Goal: Find contact information: Find contact information

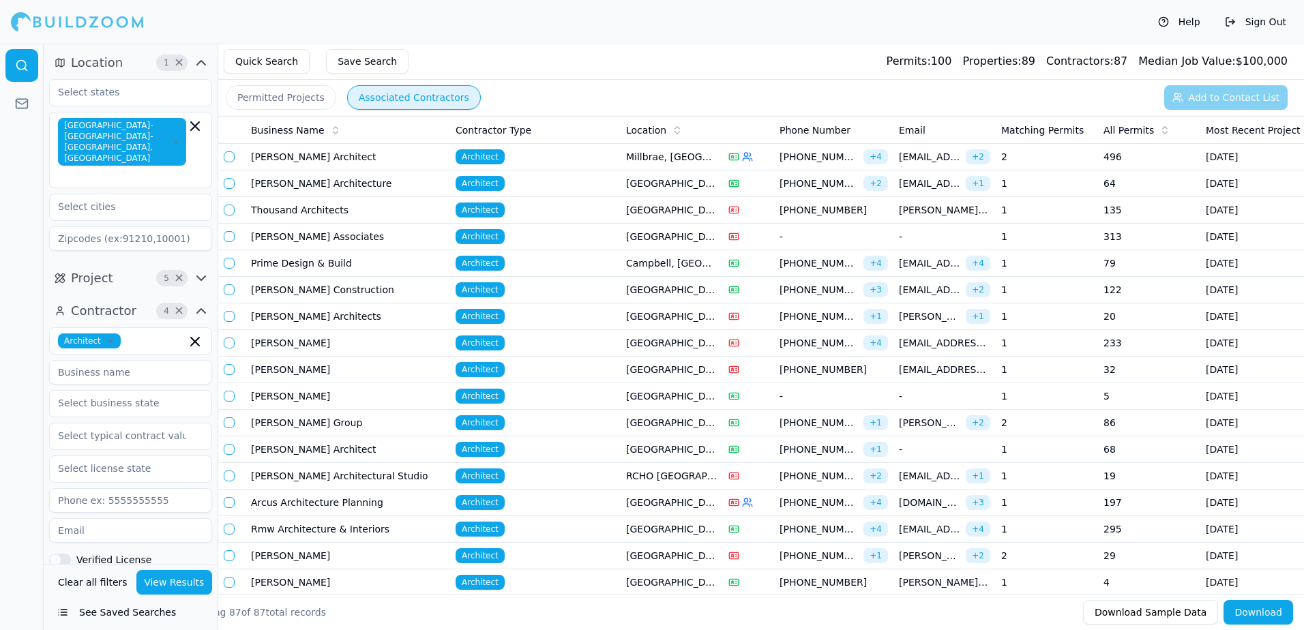
click at [297, 93] on button "Permitted Projects" at bounding box center [281, 97] width 110 height 25
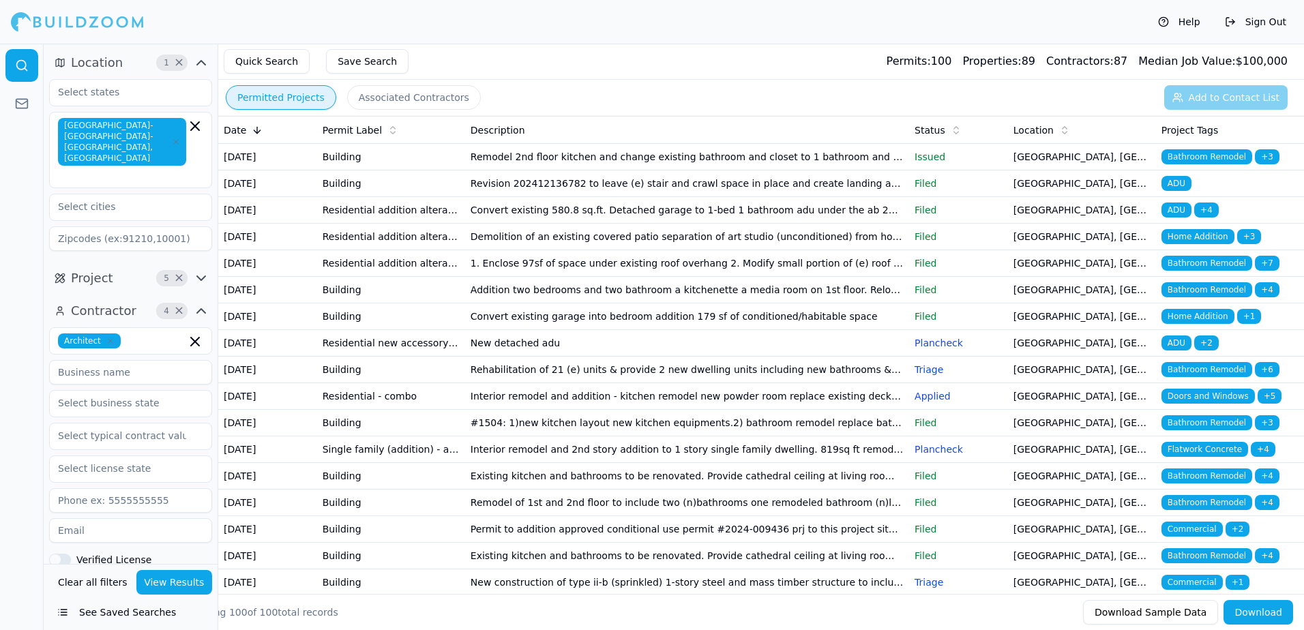
click at [393, 99] on button "Associated Contractors" at bounding box center [414, 97] width 134 height 25
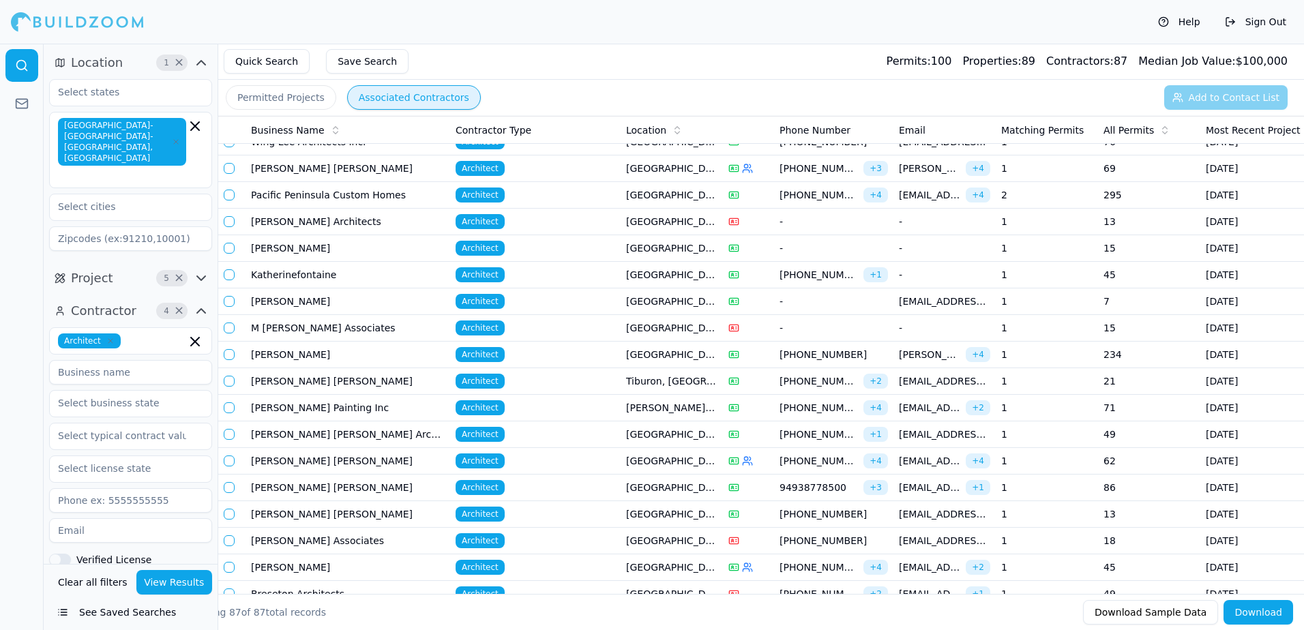
scroll to position [1159, 0]
click at [472, 485] on span "Architect" at bounding box center [479, 486] width 49 height 15
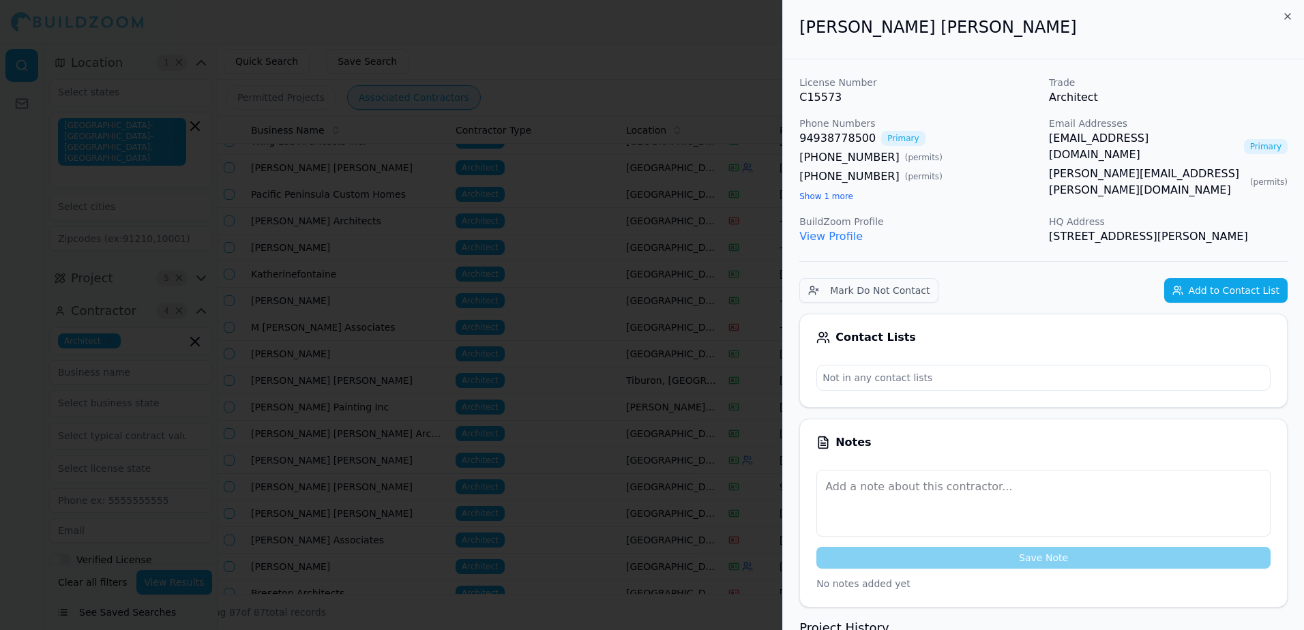
click at [692, 44] on div at bounding box center [652, 315] width 1304 height 630
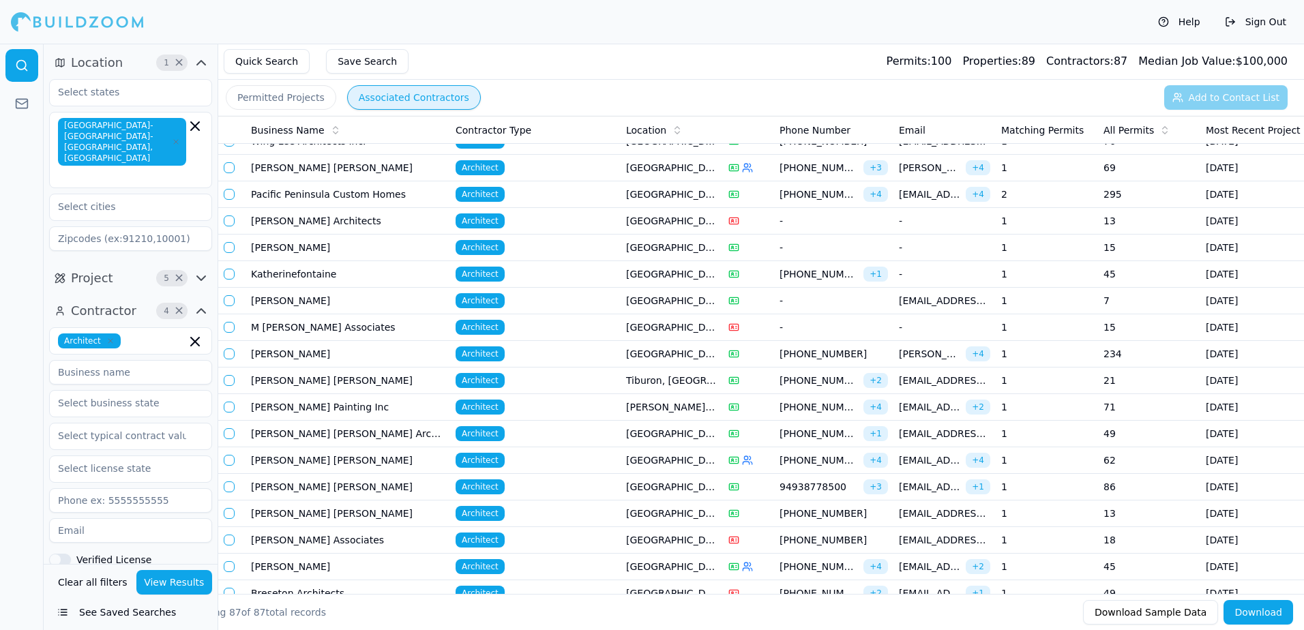
click at [1083, 544] on td "1" at bounding box center [1046, 540] width 102 height 27
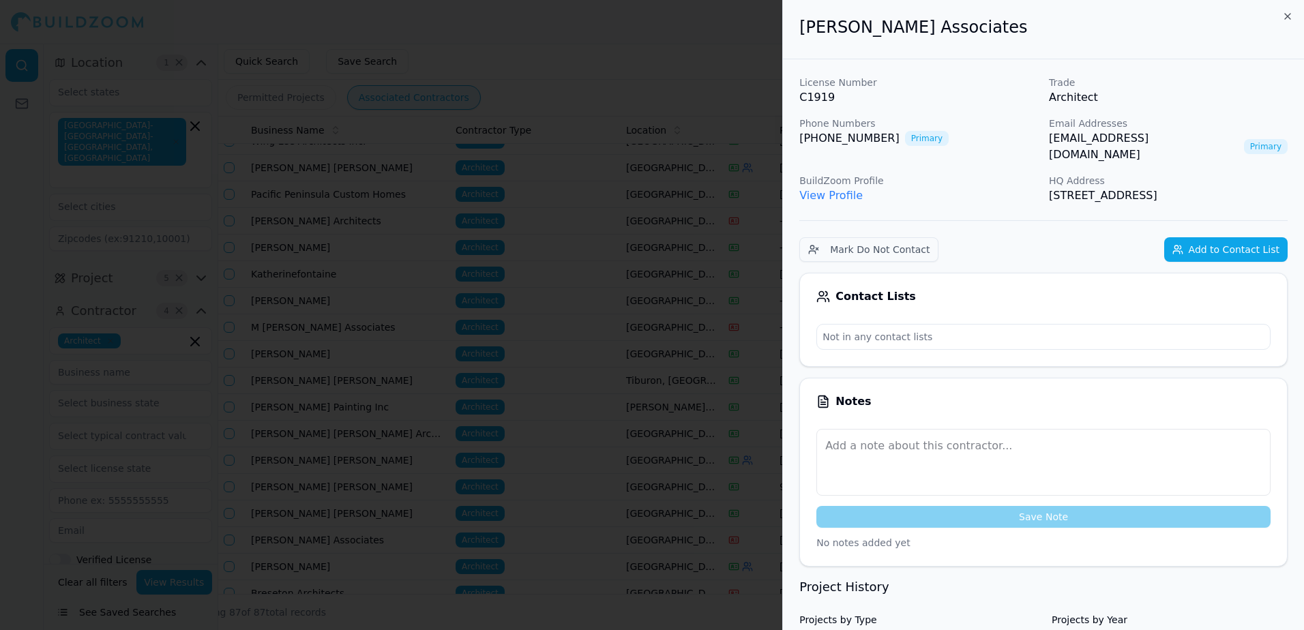
click at [832, 189] on link "View Profile" at bounding box center [830, 195] width 63 height 13
click at [729, 47] on div at bounding box center [652, 315] width 1304 height 630
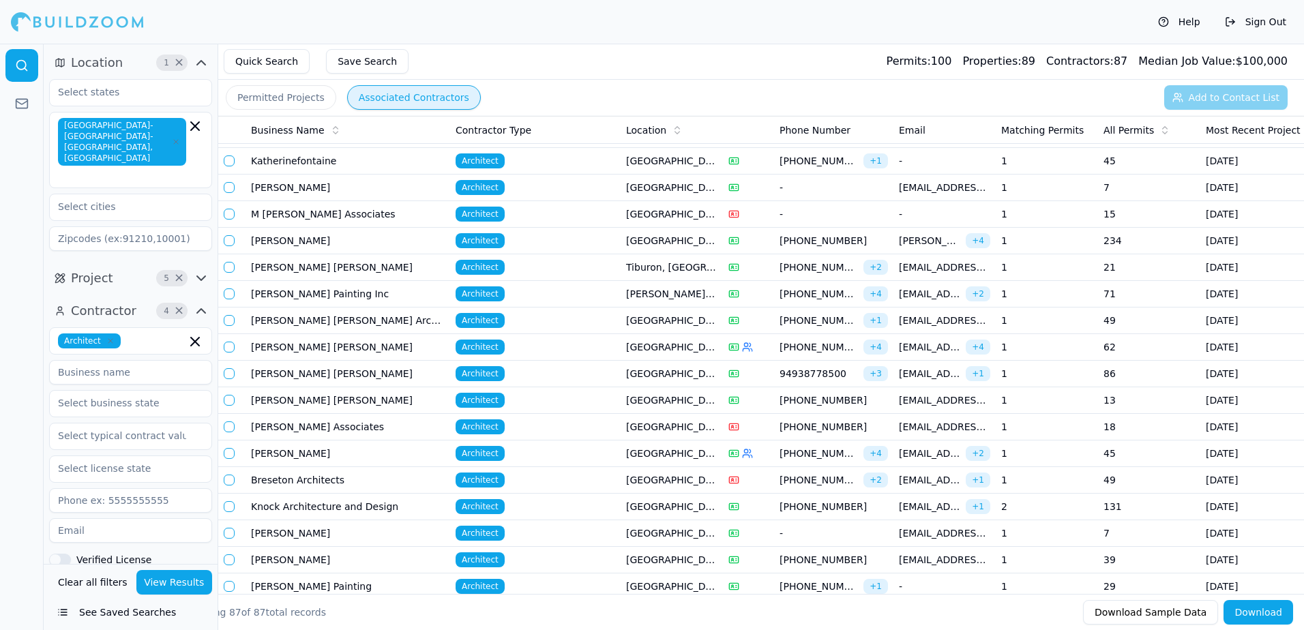
scroll to position [1295, 0]
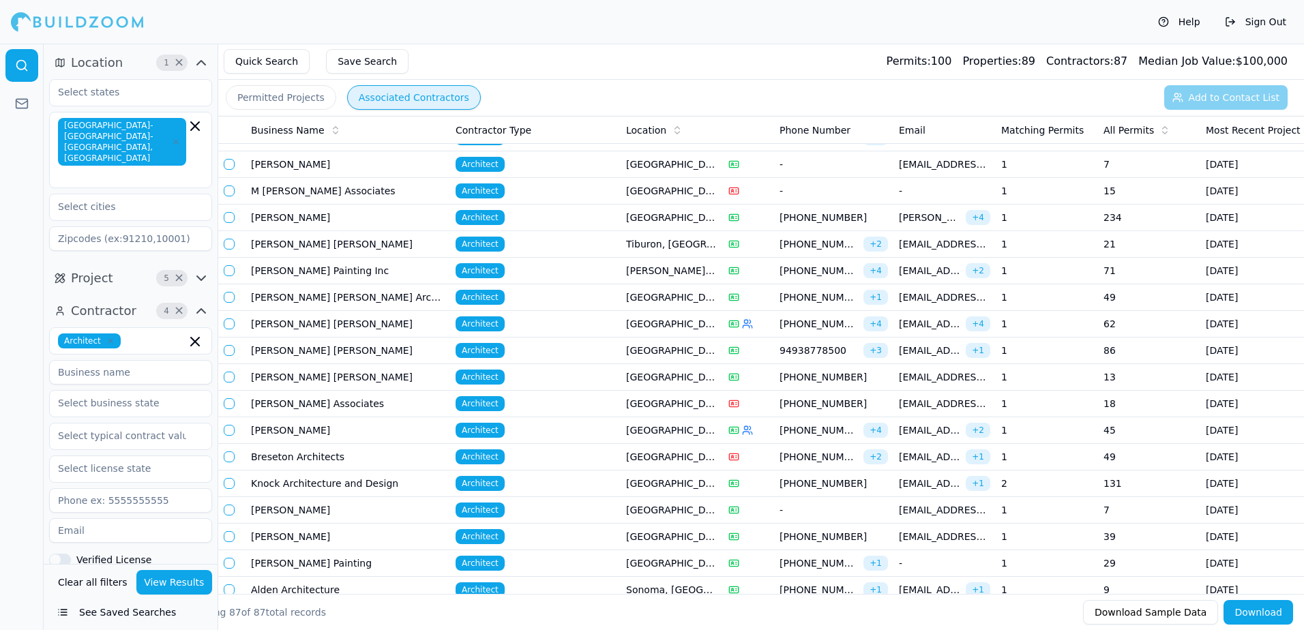
click at [1054, 482] on td "2" at bounding box center [1046, 483] width 102 height 27
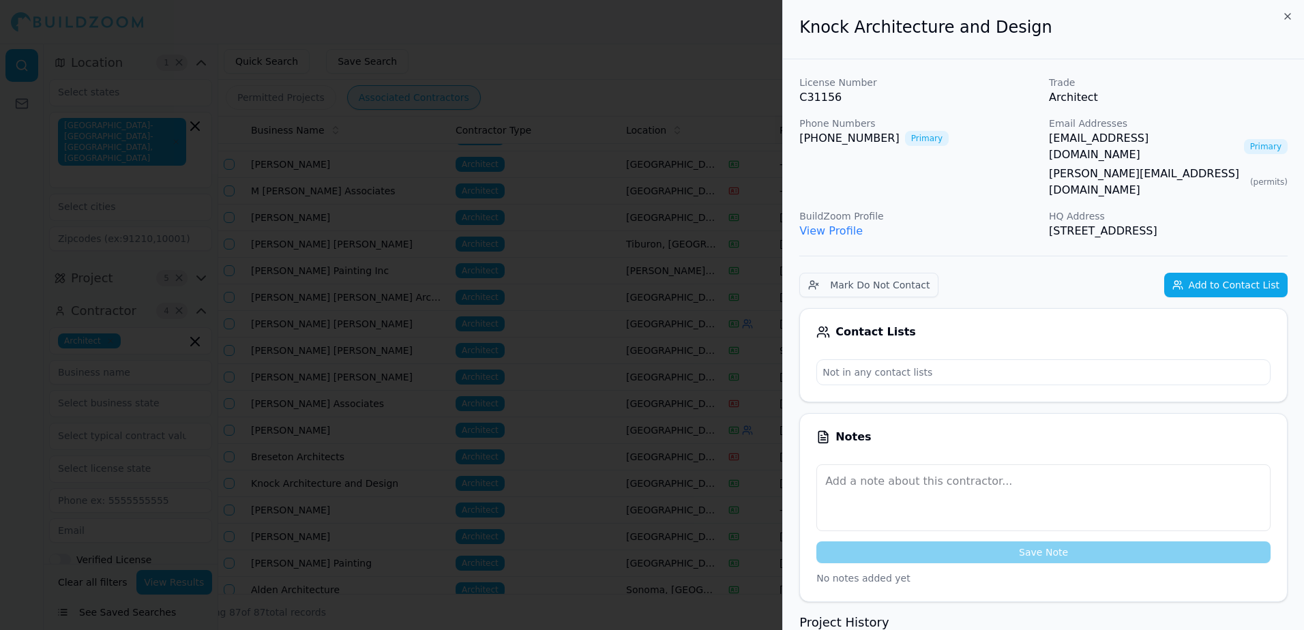
click at [812, 224] on link "View Profile" at bounding box center [830, 230] width 63 height 13
drag, startPoint x: 1047, startPoint y: 140, endPoint x: 1158, endPoint y: 140, distance: 111.1
click at [1158, 140] on div "License Number C31156 Trade Architect Phone Numbers (415) 215-2647 Primary Emai…" at bounding box center [1043, 158] width 488 height 164
drag, startPoint x: 1158, startPoint y: 140, endPoint x: 1130, endPoint y: 140, distance: 27.3
copy link "knockad18@gmail.com"
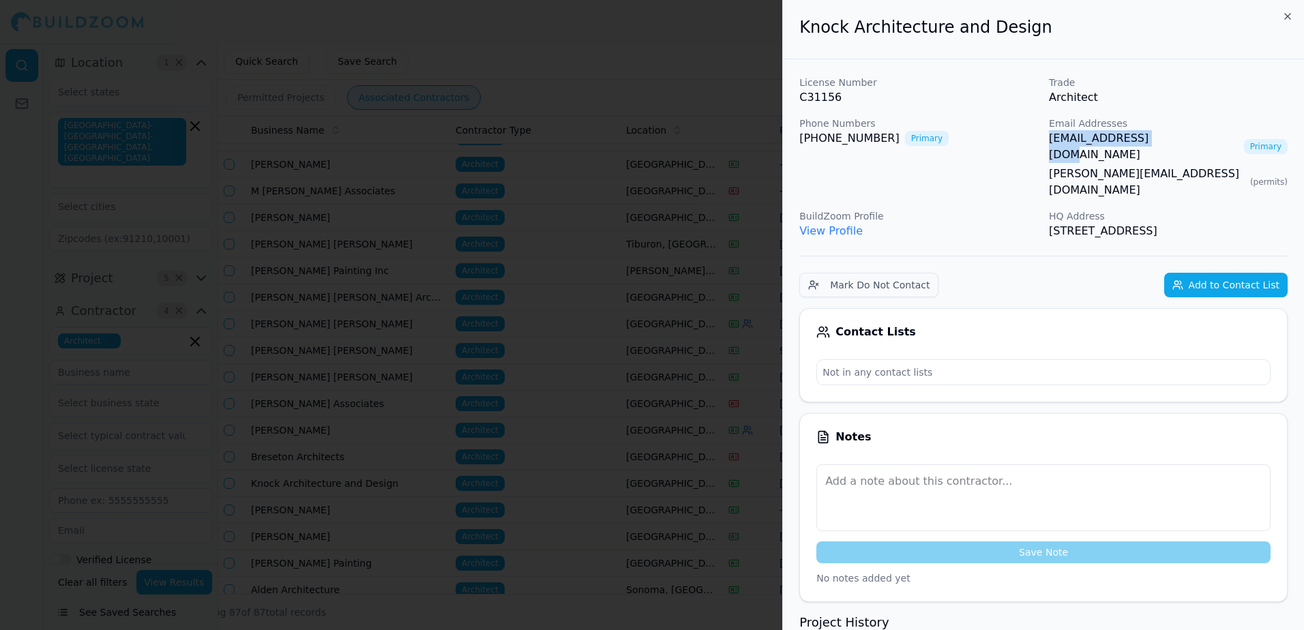
click at [703, 52] on div at bounding box center [652, 315] width 1304 height 630
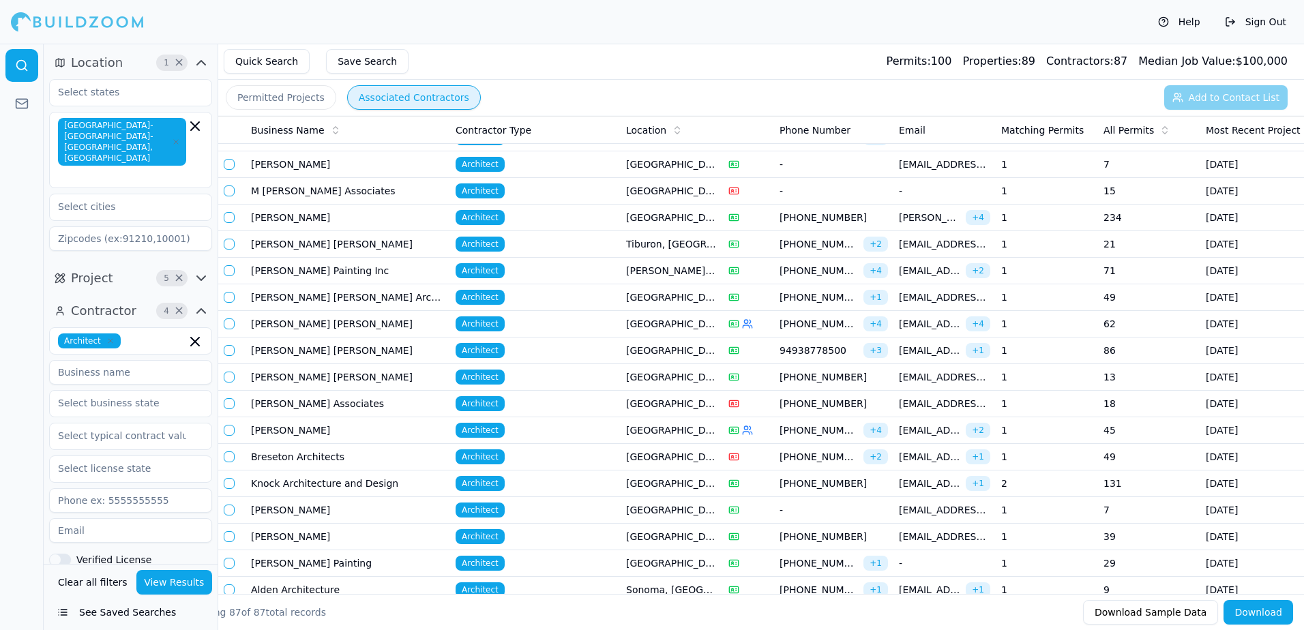
click at [1109, 534] on td "39" at bounding box center [1149, 537] width 102 height 27
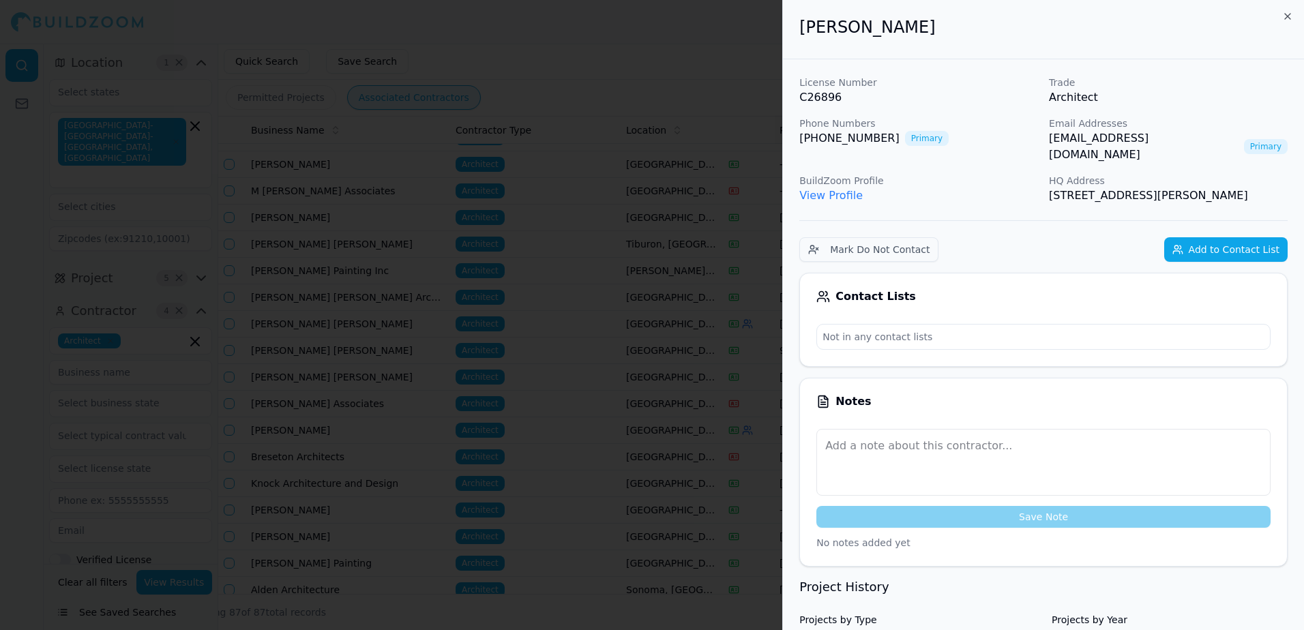
click at [1160, 144] on link "kamala@mostertarchitecture.com" at bounding box center [1144, 146] width 190 height 33
click at [1160, 143] on link "kamala@mostertarchitecture.com" at bounding box center [1144, 146] width 190 height 33
click at [1160, 140] on link "kamala@mostertarchitecture.com" at bounding box center [1144, 146] width 190 height 33
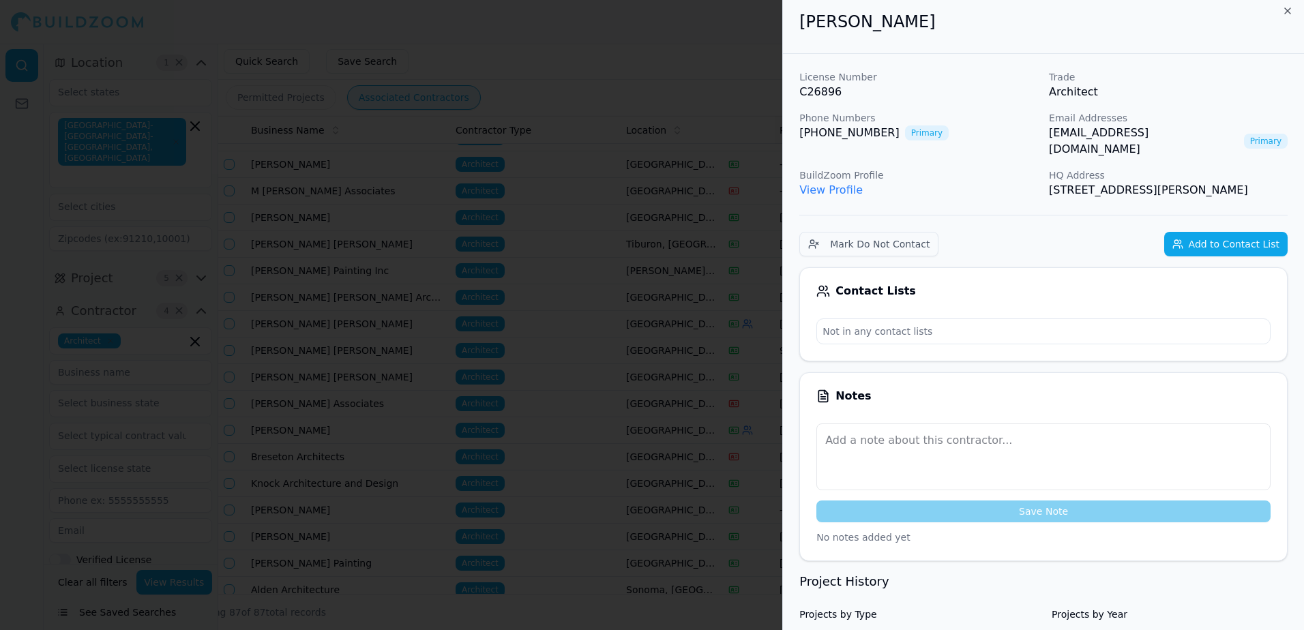
scroll to position [0, 0]
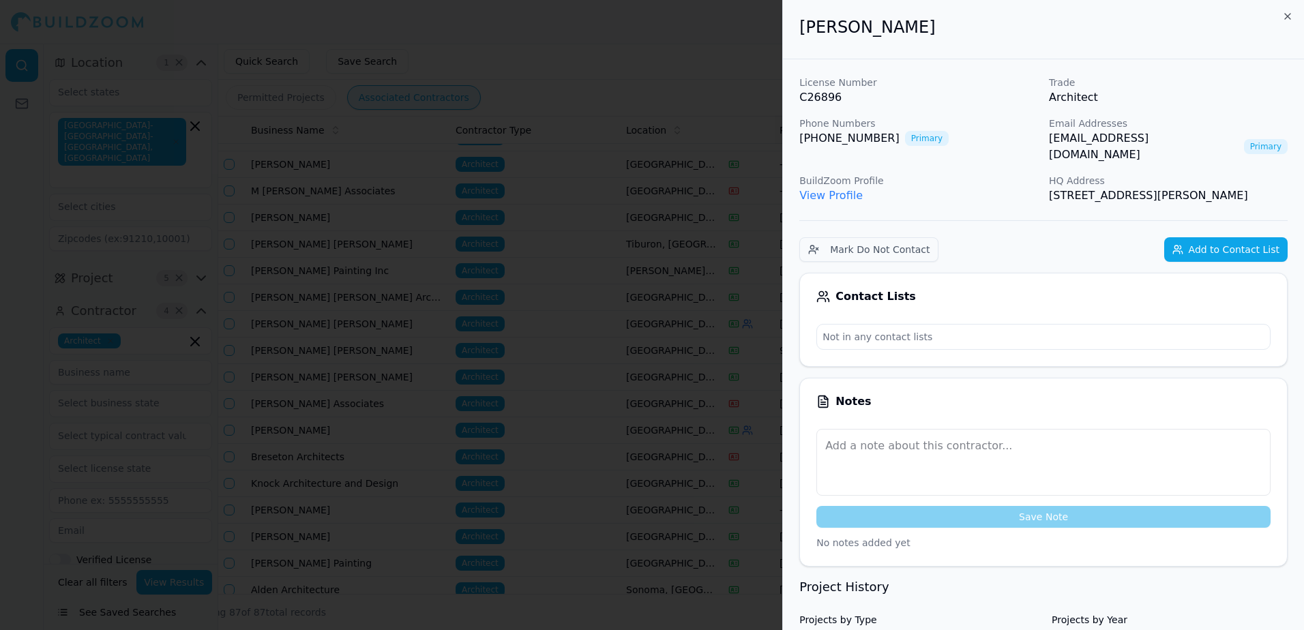
click at [824, 189] on link "View Profile" at bounding box center [830, 195] width 63 height 13
click at [738, 41] on div at bounding box center [652, 315] width 1304 height 630
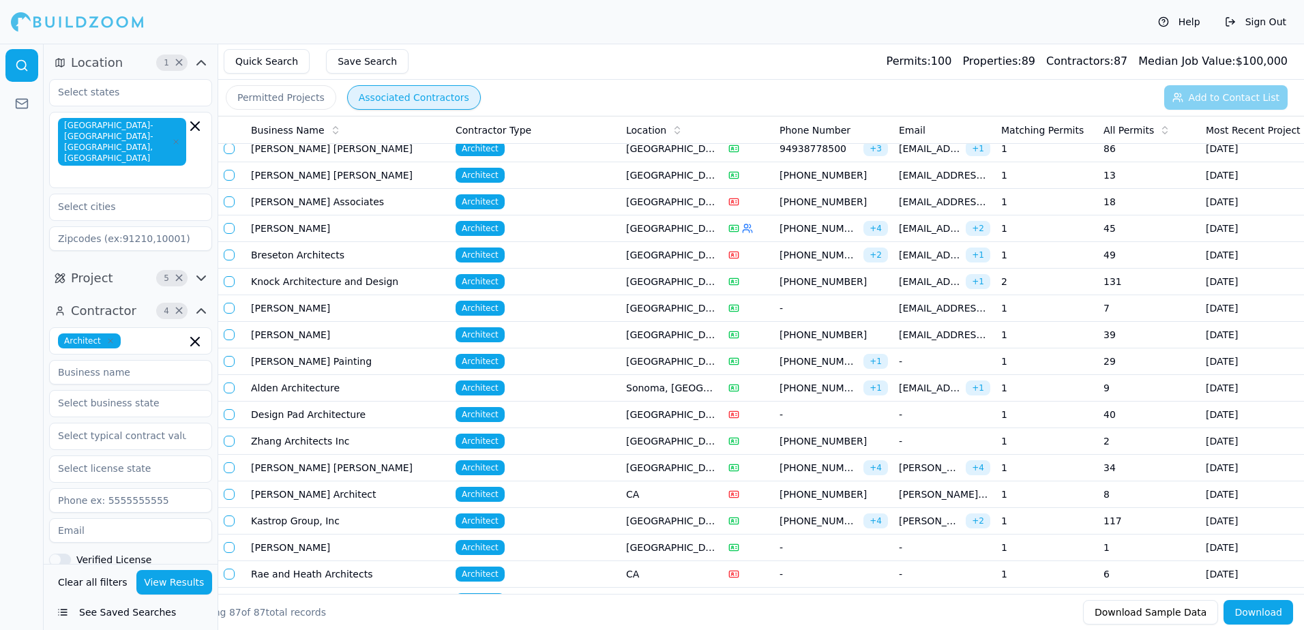
scroll to position [1500, 0]
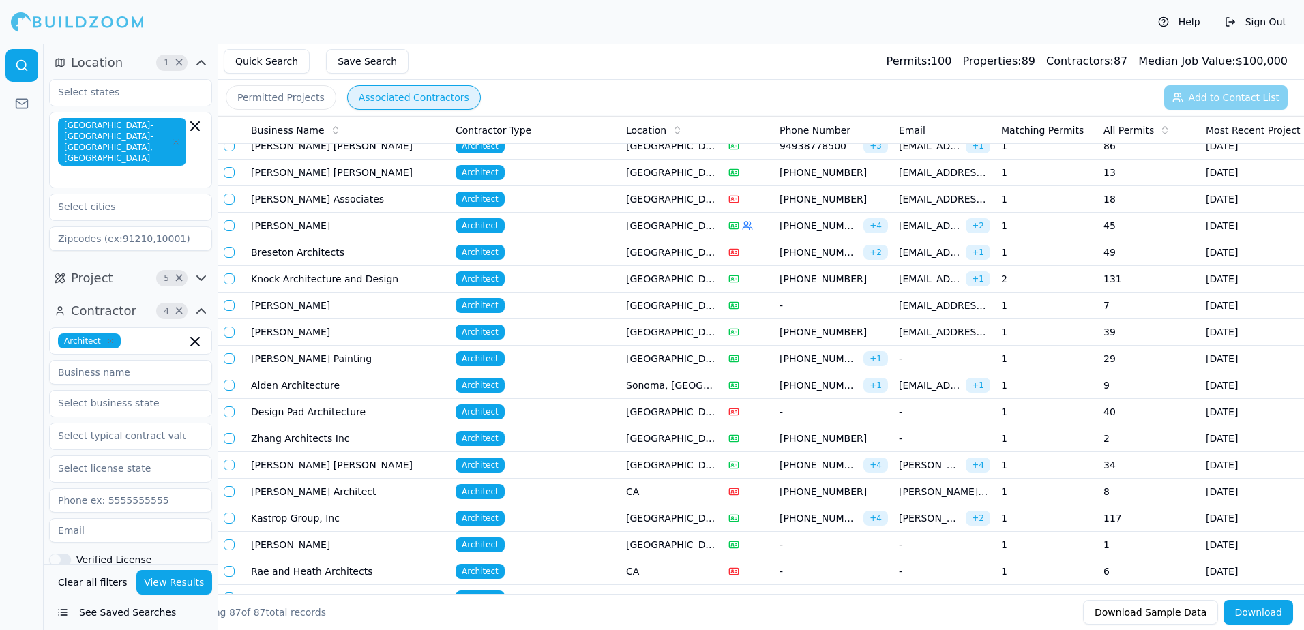
click at [1106, 524] on td "117" at bounding box center [1149, 518] width 102 height 27
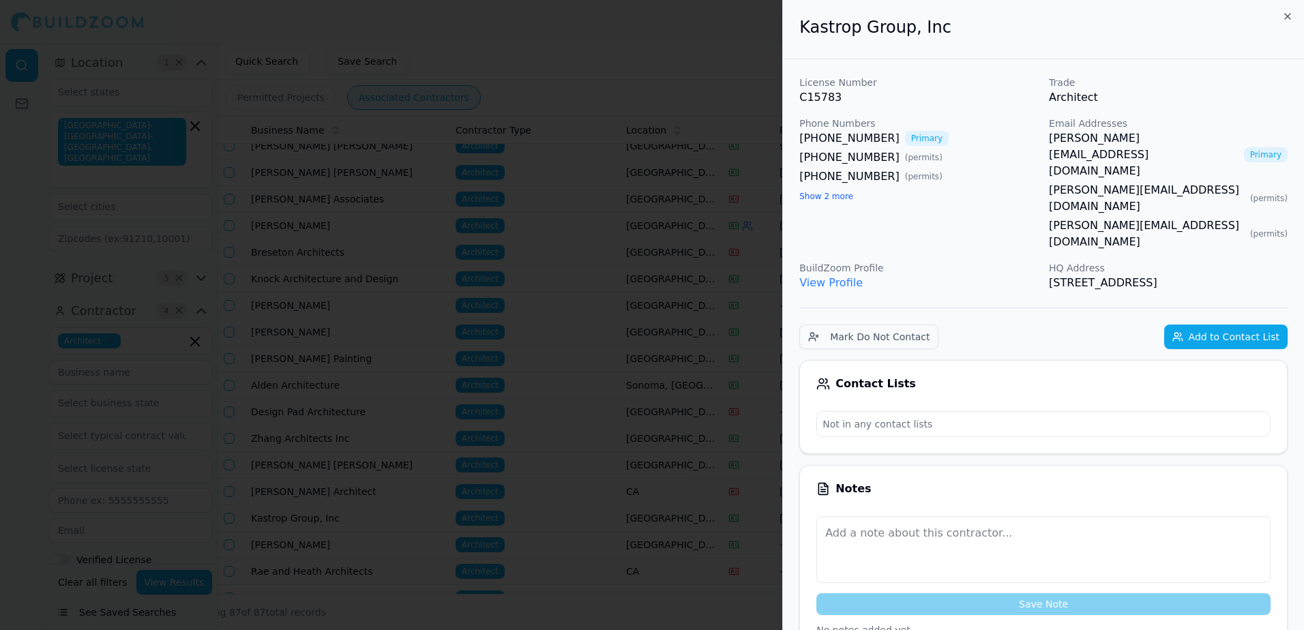
click at [528, 35] on div at bounding box center [652, 315] width 1304 height 630
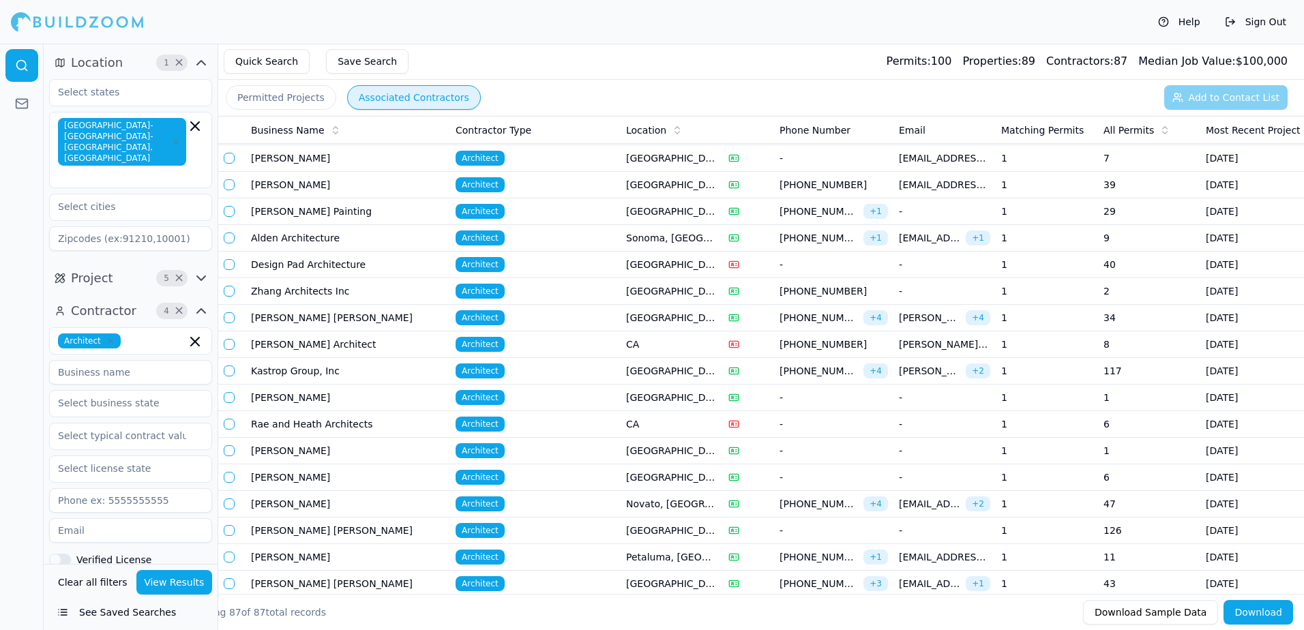
scroll to position [1704, 0]
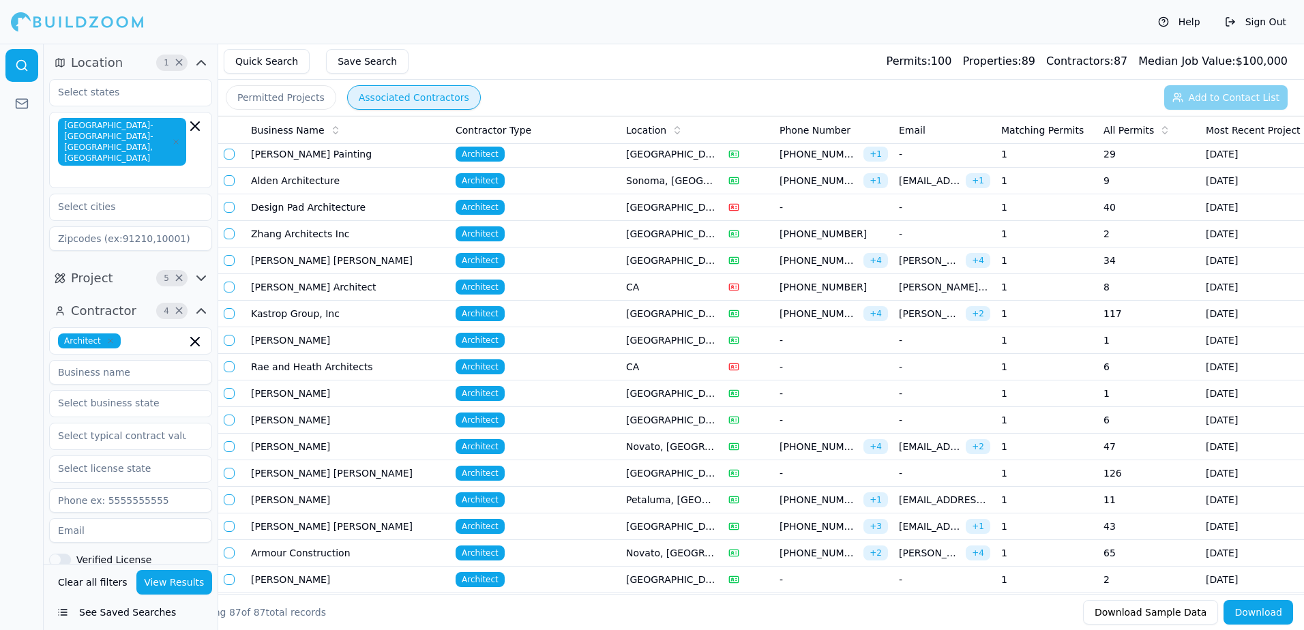
click at [929, 551] on span "johannes@armourarchitecture.com" at bounding box center [929, 553] width 61 height 14
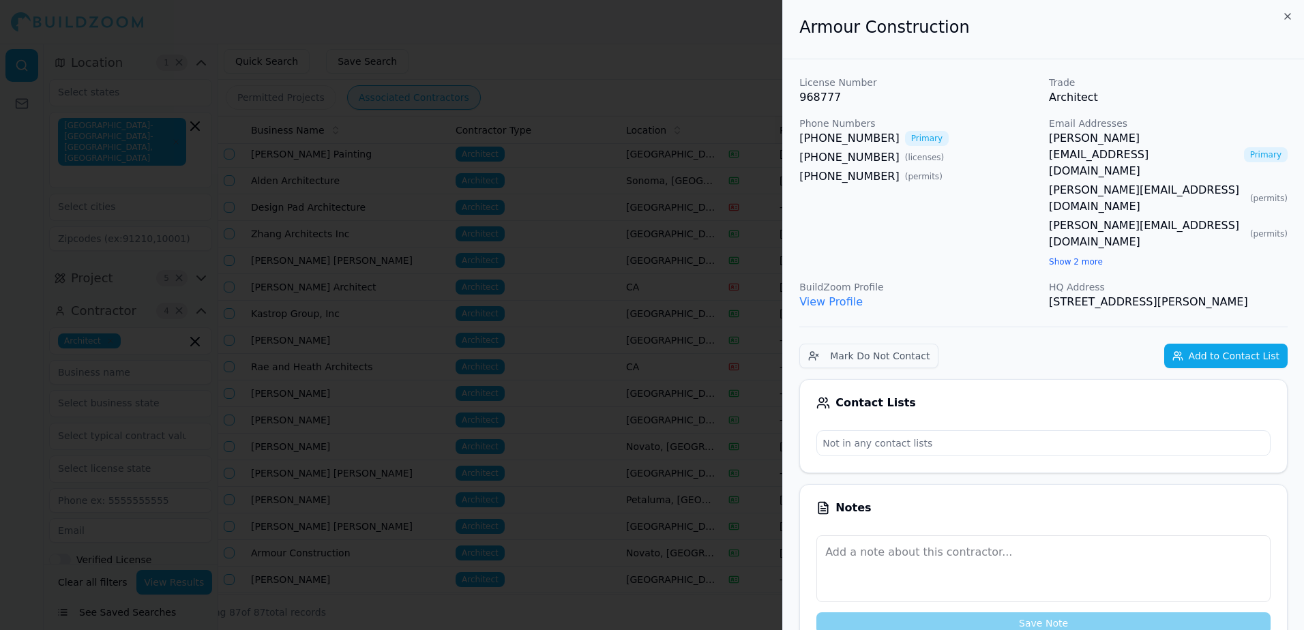
click at [1049, 136] on link "johannes@armourarchitecture.com" at bounding box center [1144, 154] width 190 height 49
click at [1119, 138] on link "johannes@armourarchitecture.com" at bounding box center [1144, 154] width 190 height 49
click at [841, 295] on link "View Profile" at bounding box center [830, 301] width 63 height 13
click at [625, 71] on div at bounding box center [652, 315] width 1304 height 630
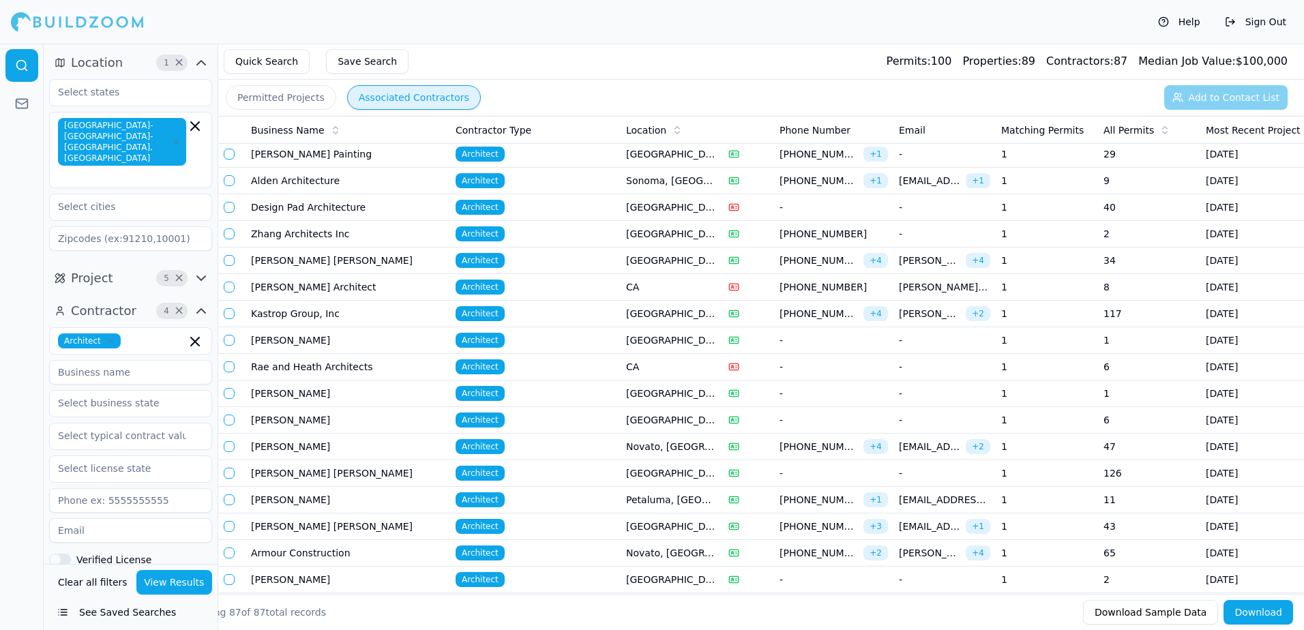
click at [1076, 532] on td "1" at bounding box center [1046, 526] width 102 height 27
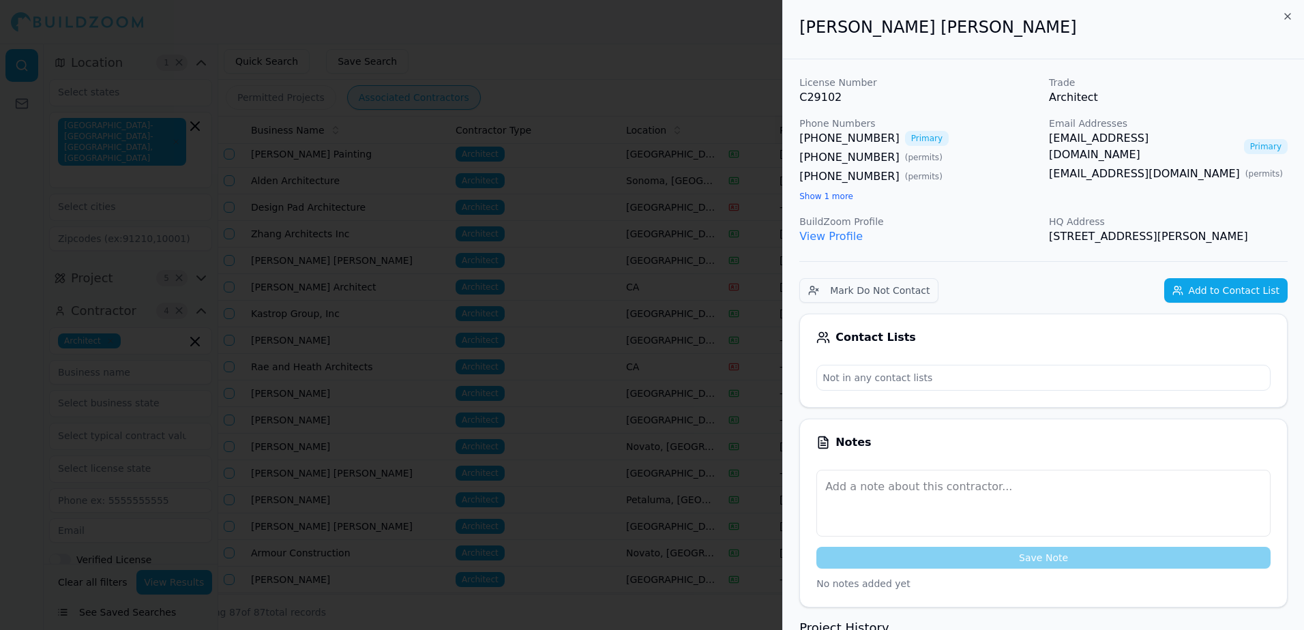
click at [1113, 140] on link "mojanen@ocarch.net" at bounding box center [1144, 146] width 190 height 33
click at [836, 239] on link "View Profile" at bounding box center [830, 236] width 63 height 13
click at [661, 45] on div at bounding box center [652, 315] width 1304 height 630
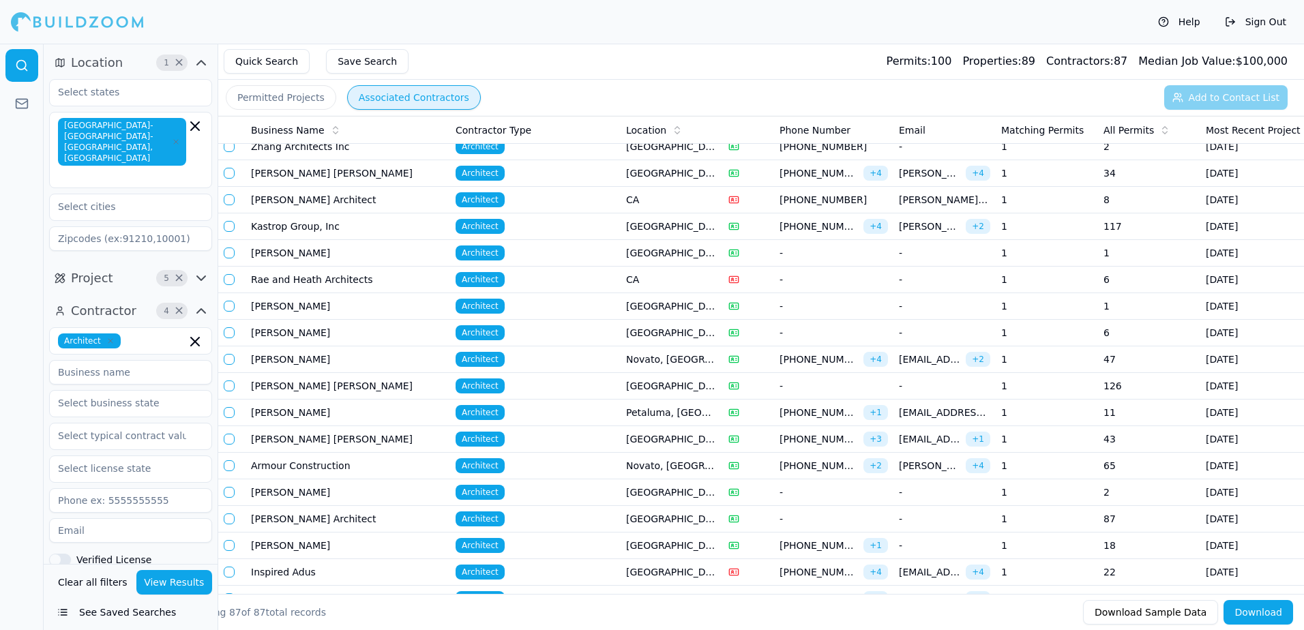
scroll to position [1841, 0]
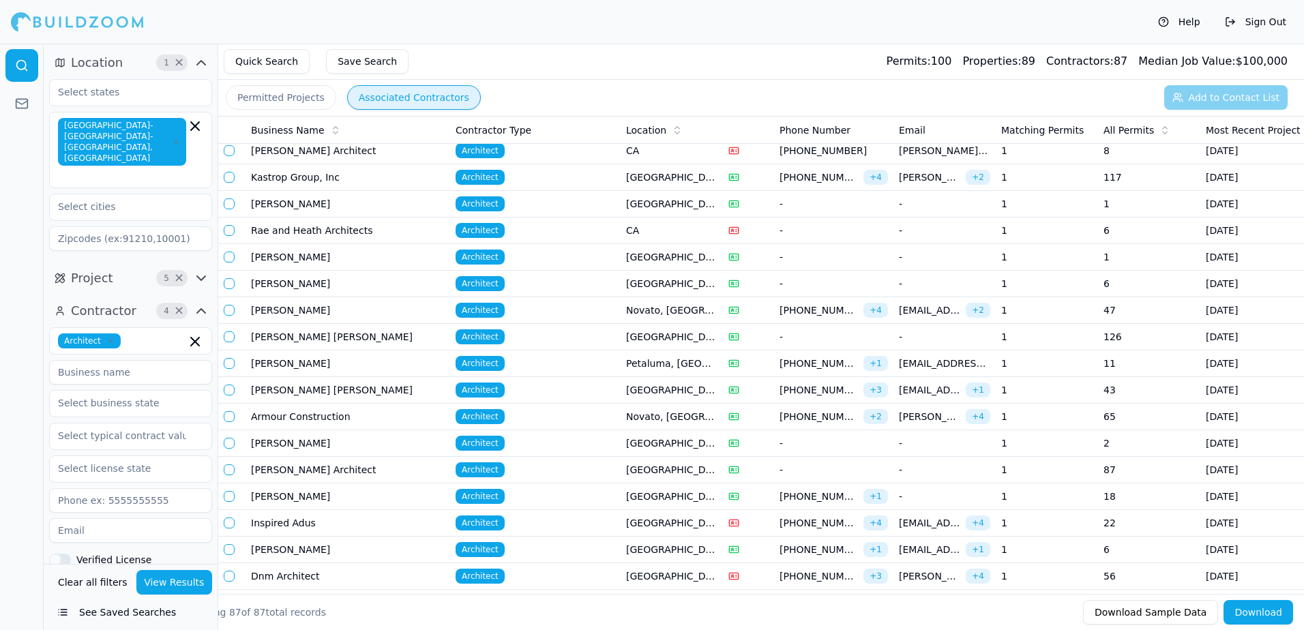
click at [991, 548] on td "kobosse@sbcglobal.net + 1" at bounding box center [944, 550] width 102 height 27
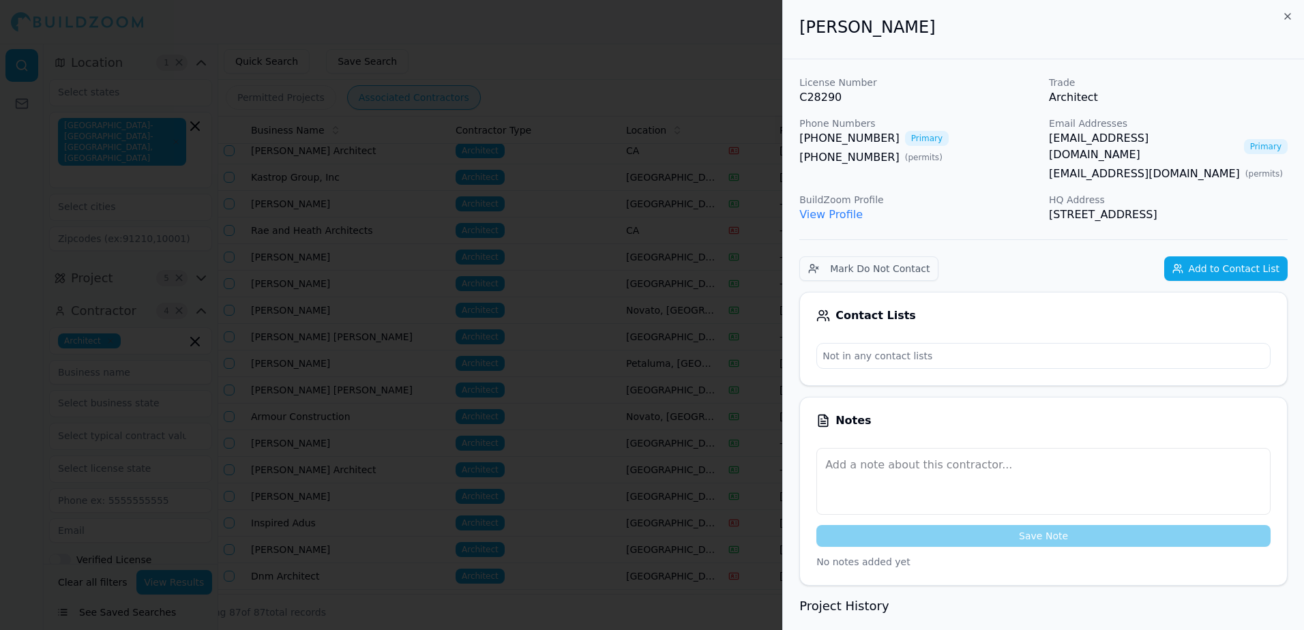
click at [1148, 137] on link "kobosse@sbcglobal.net" at bounding box center [1144, 146] width 190 height 33
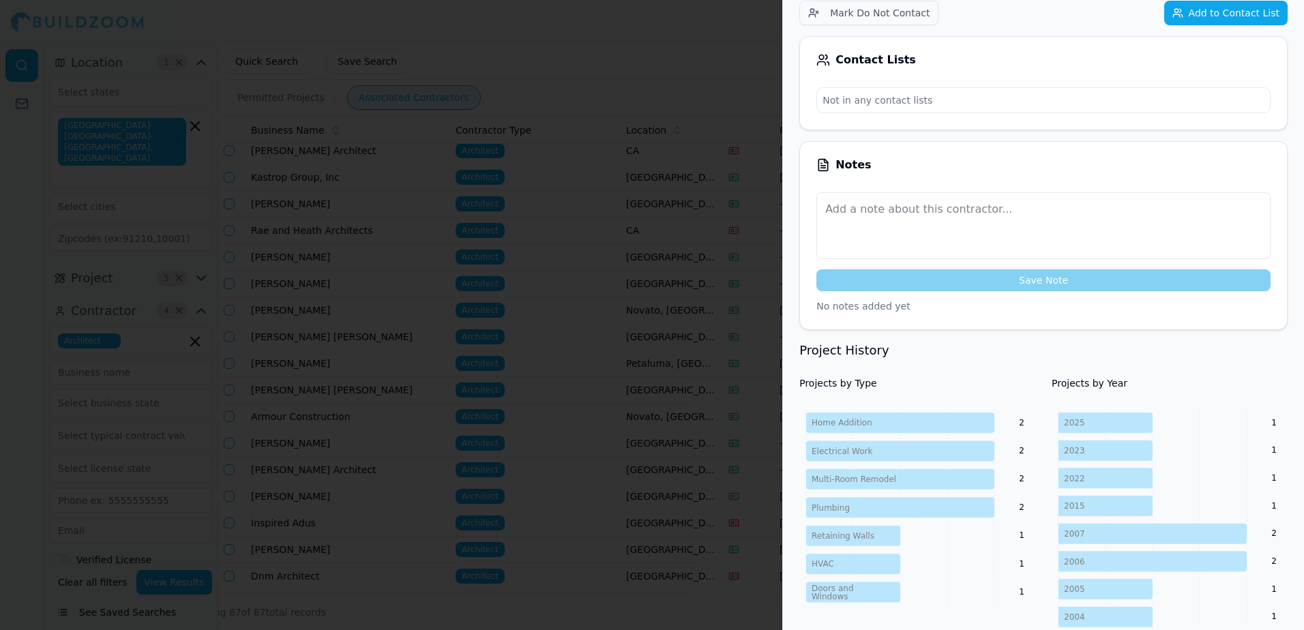
scroll to position [68, 0]
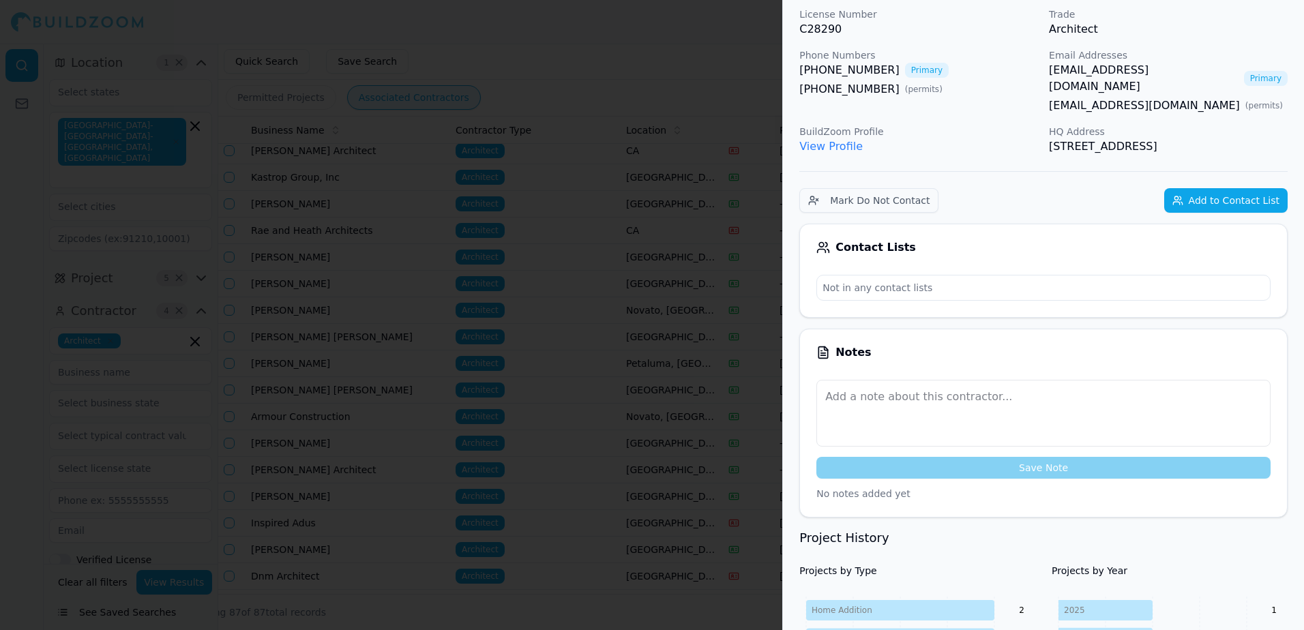
click at [824, 140] on link "View Profile" at bounding box center [830, 146] width 63 height 13
click at [694, 51] on div at bounding box center [652, 315] width 1304 height 630
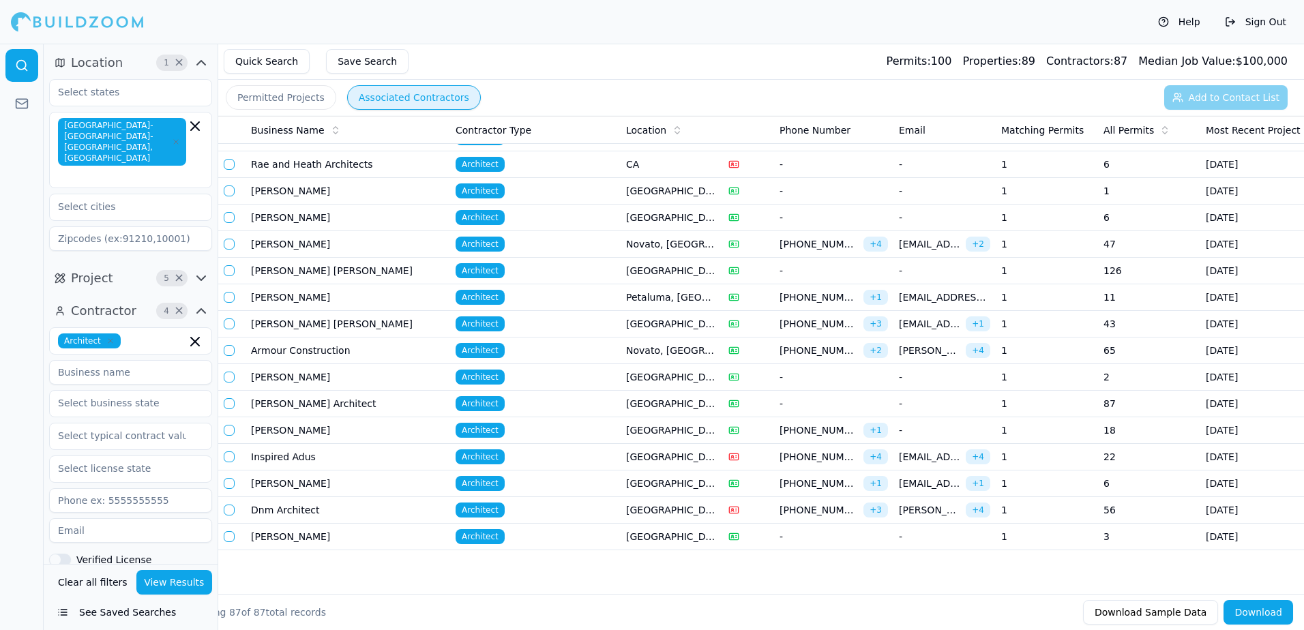
scroll to position [1917, 0]
click at [1077, 444] on td "1" at bounding box center [1046, 457] width 102 height 27
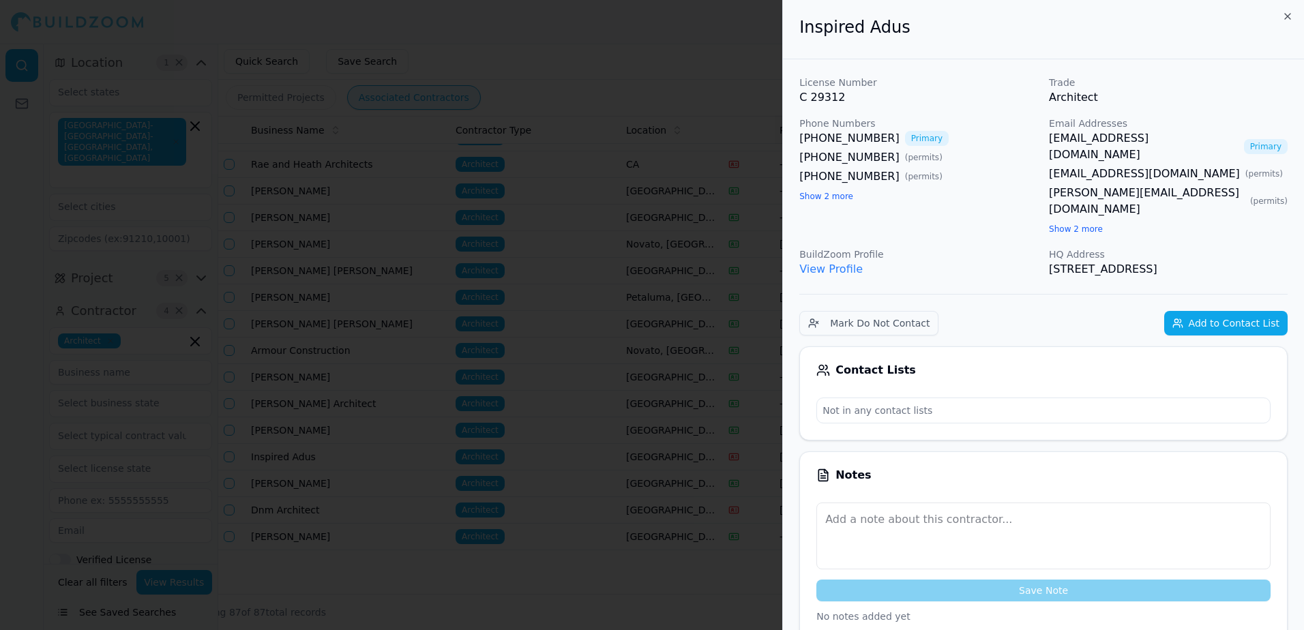
click at [1139, 138] on link "permits@inspiredadus.com" at bounding box center [1144, 146] width 190 height 33
click at [729, 72] on div at bounding box center [652, 315] width 1304 height 630
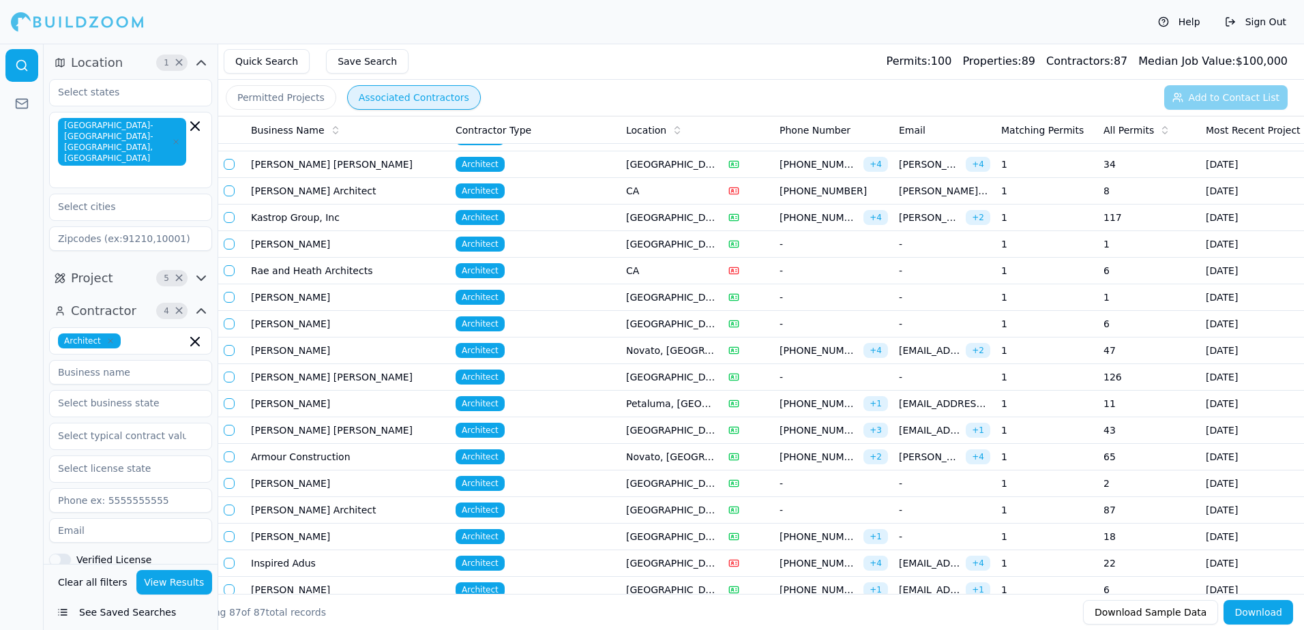
scroll to position [1781, 0]
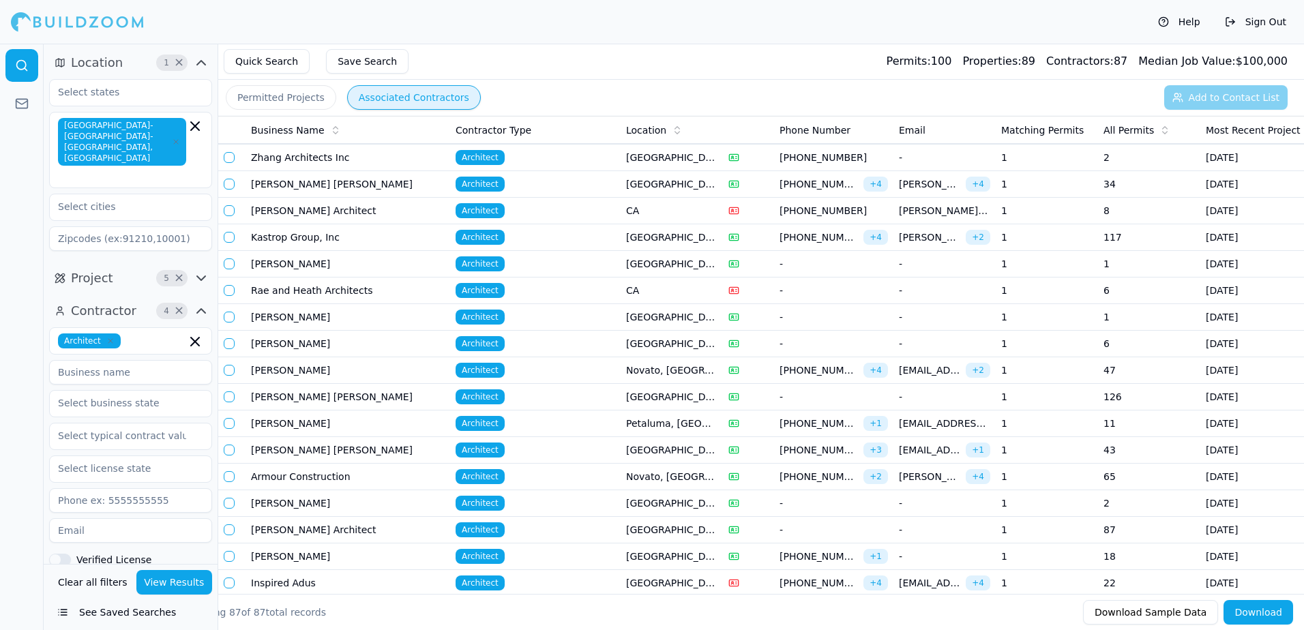
click at [926, 237] on span "brian@kastropgroup.com" at bounding box center [929, 237] width 61 height 14
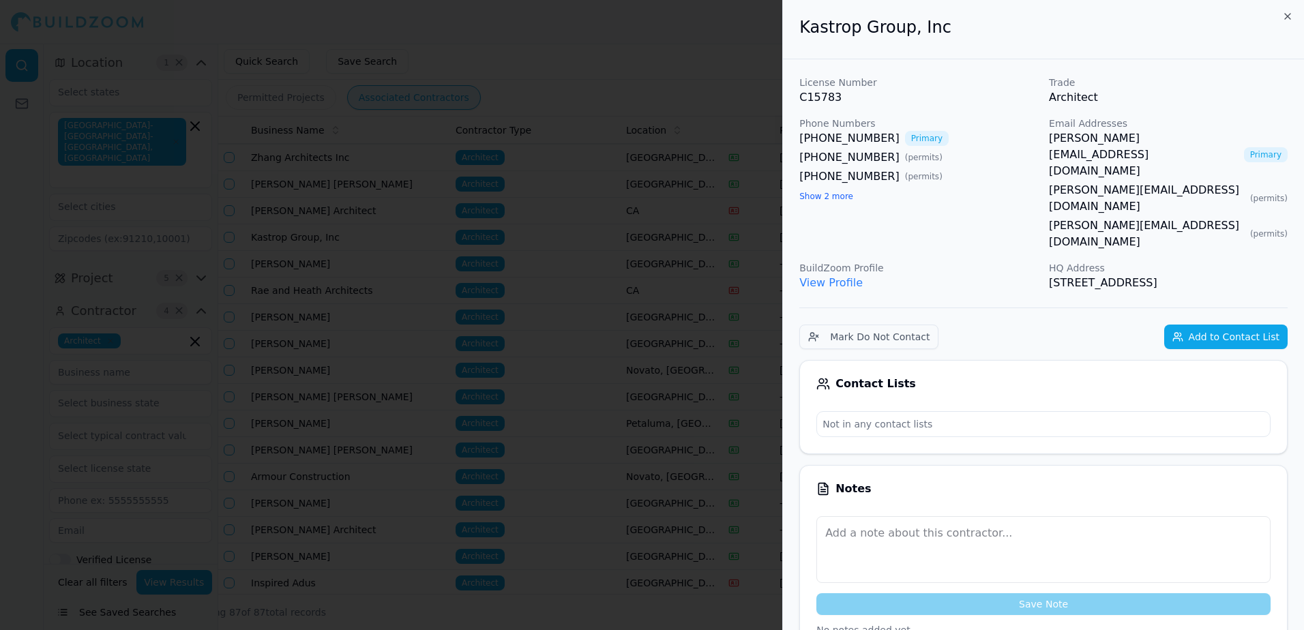
click at [1110, 136] on link "brian@kastropgroup.com" at bounding box center [1144, 154] width 190 height 49
click at [828, 276] on link "View Profile" at bounding box center [830, 282] width 63 height 13
click at [634, 65] on div at bounding box center [652, 315] width 1304 height 630
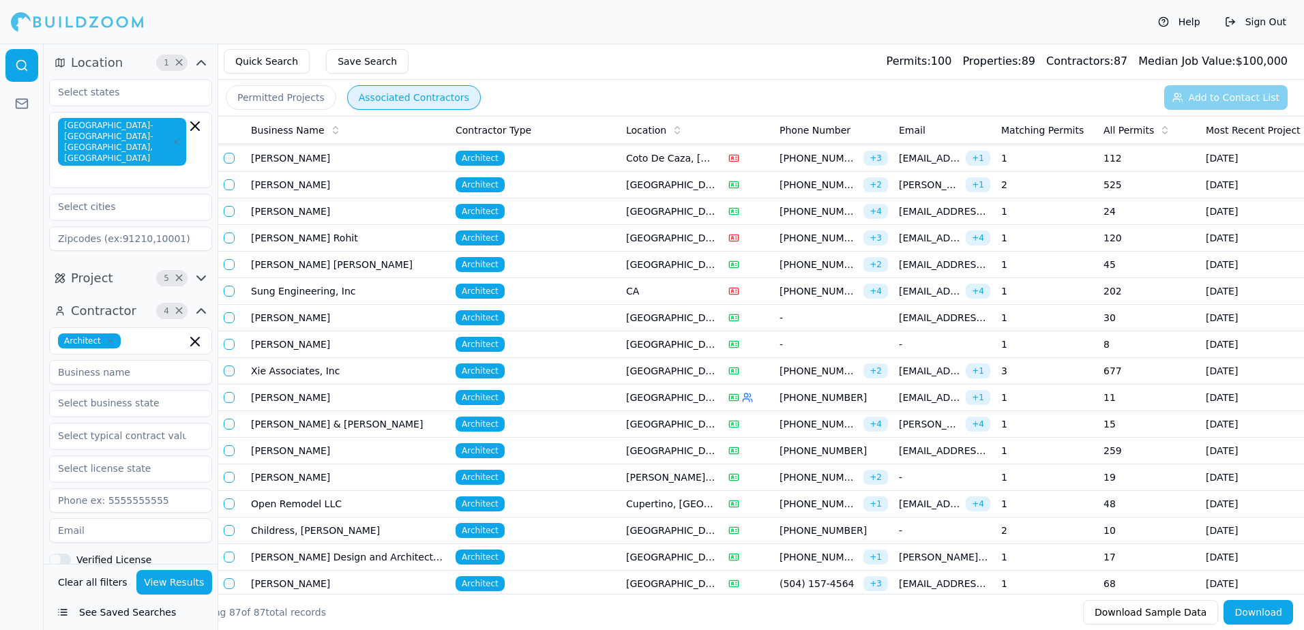
scroll to position [622, 0]
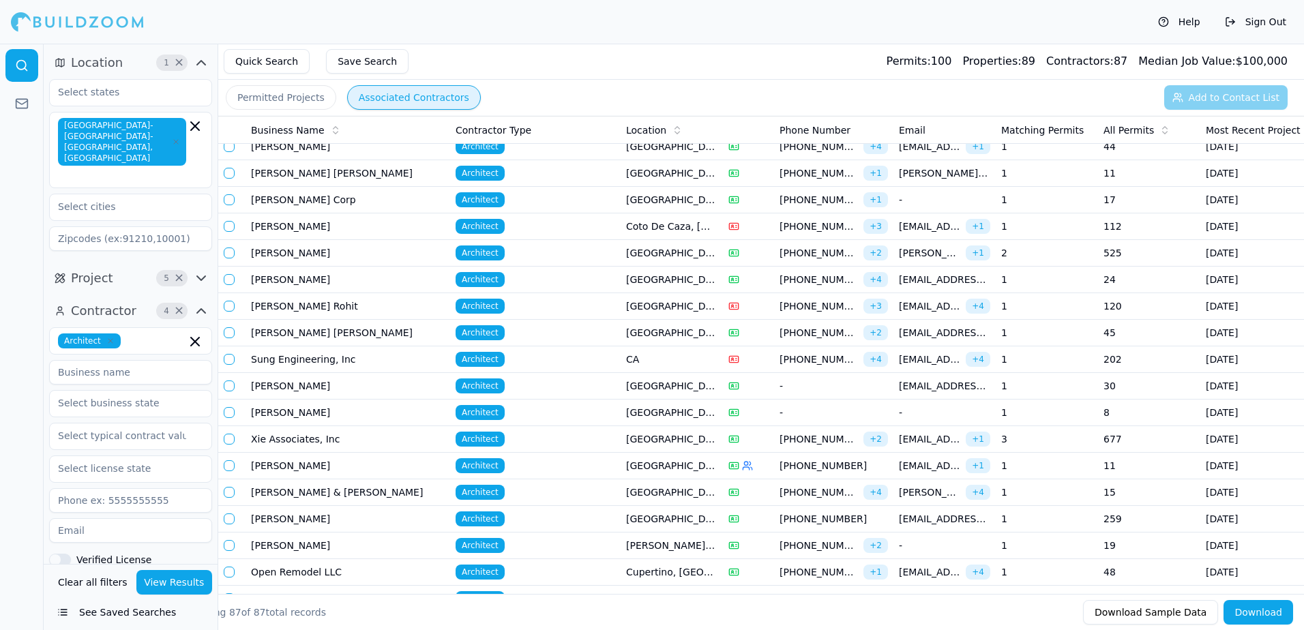
click at [914, 280] on span "tz@zivpotampa.com" at bounding box center [944, 280] width 91 height 14
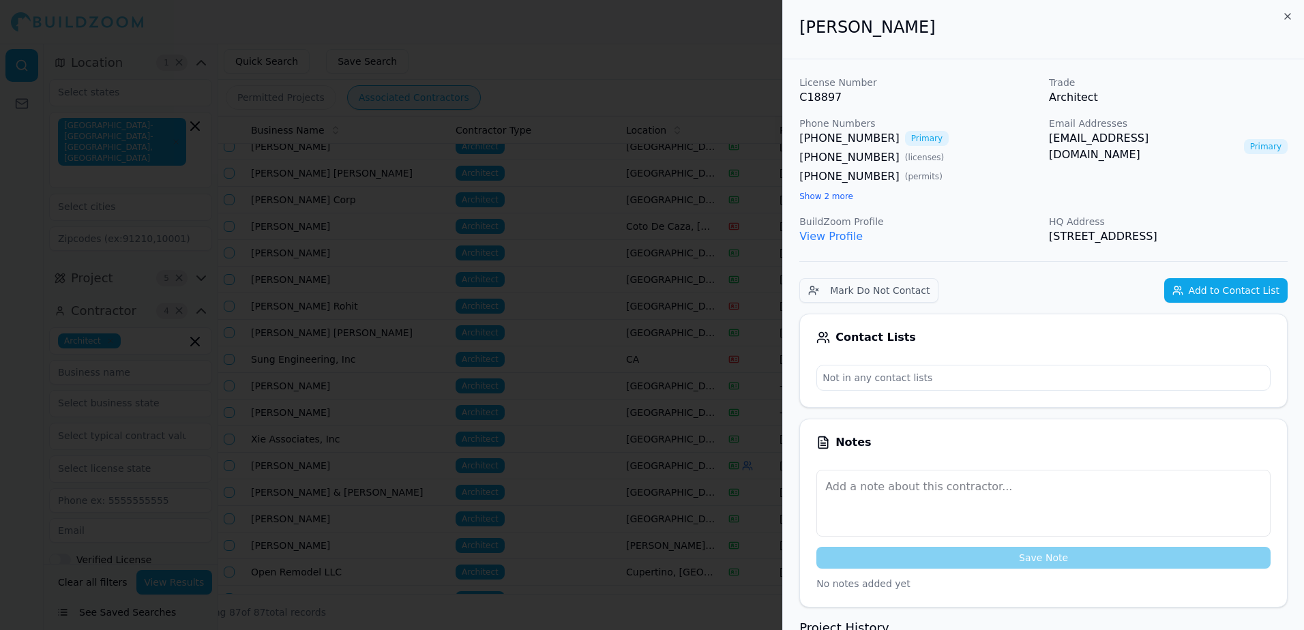
click at [1105, 139] on link "tz@zivpotampa.com" at bounding box center [1144, 146] width 190 height 33
click at [832, 238] on link "View Profile" at bounding box center [830, 236] width 63 height 13
click at [656, 63] on div at bounding box center [652, 315] width 1304 height 630
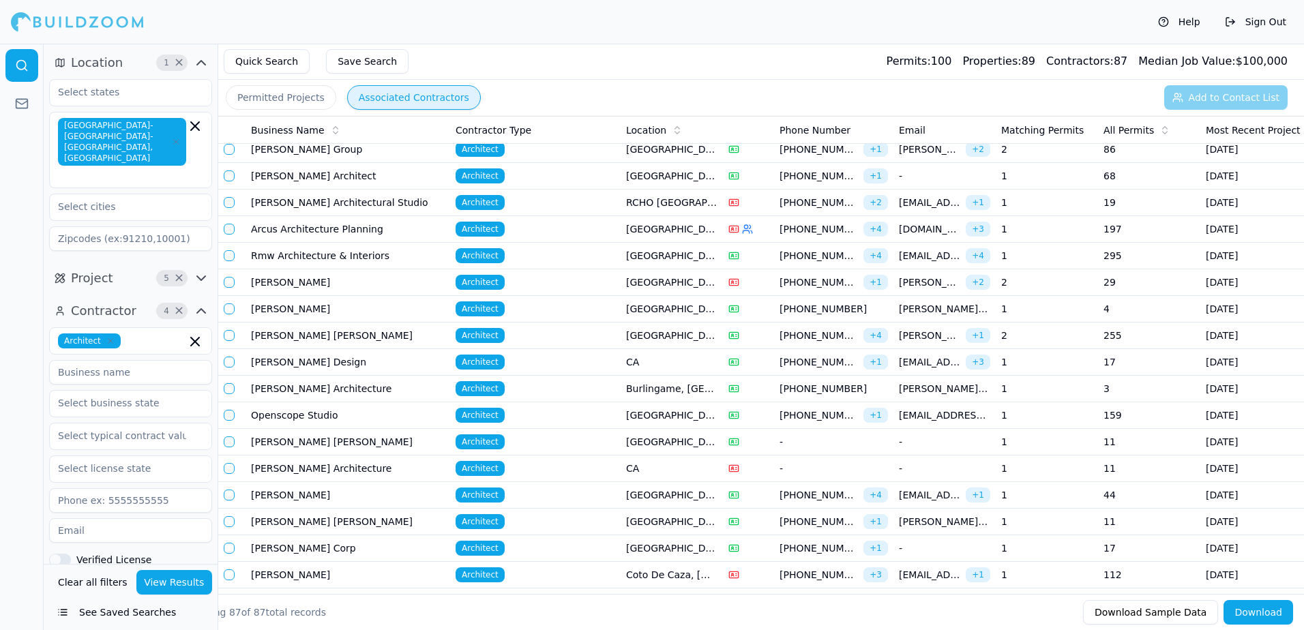
scroll to position [213, 0]
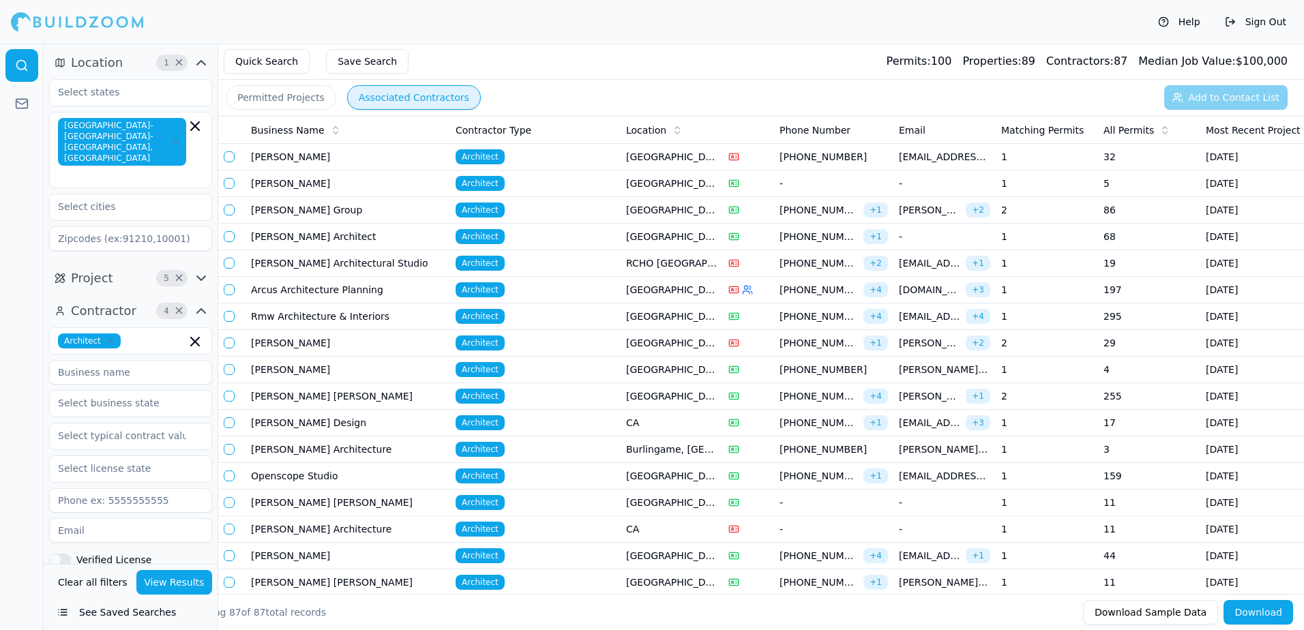
click at [920, 212] on span "alex@alextzang.com" at bounding box center [929, 210] width 61 height 14
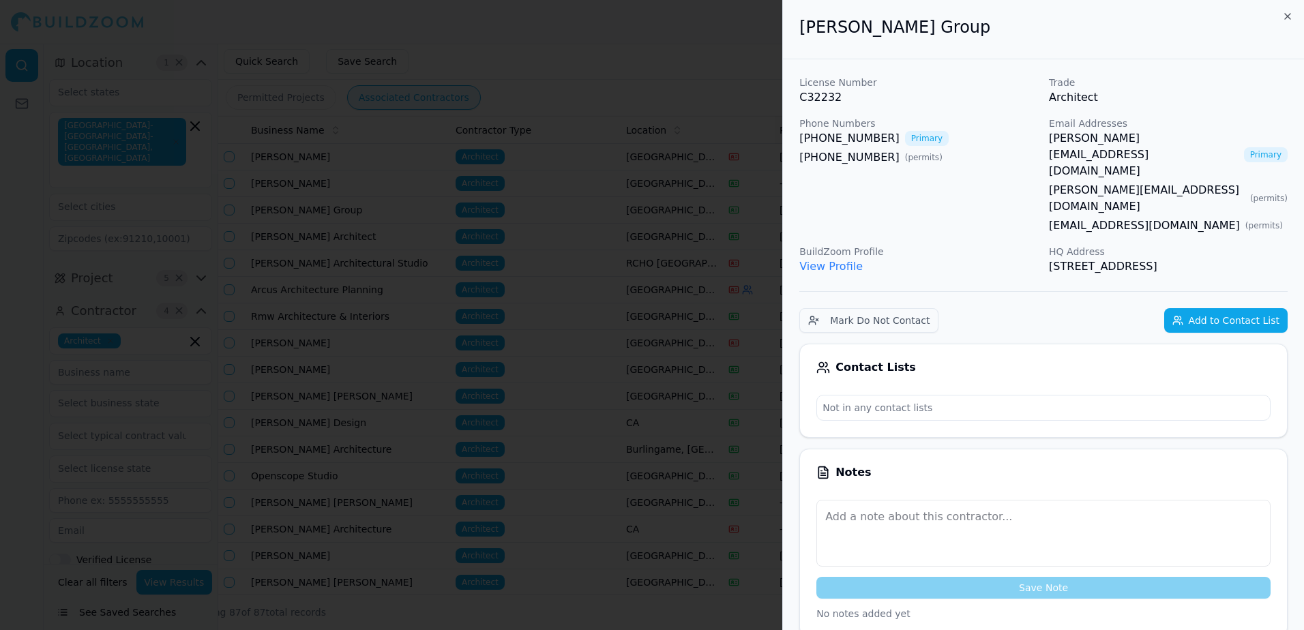
click at [740, 47] on div at bounding box center [652, 315] width 1304 height 630
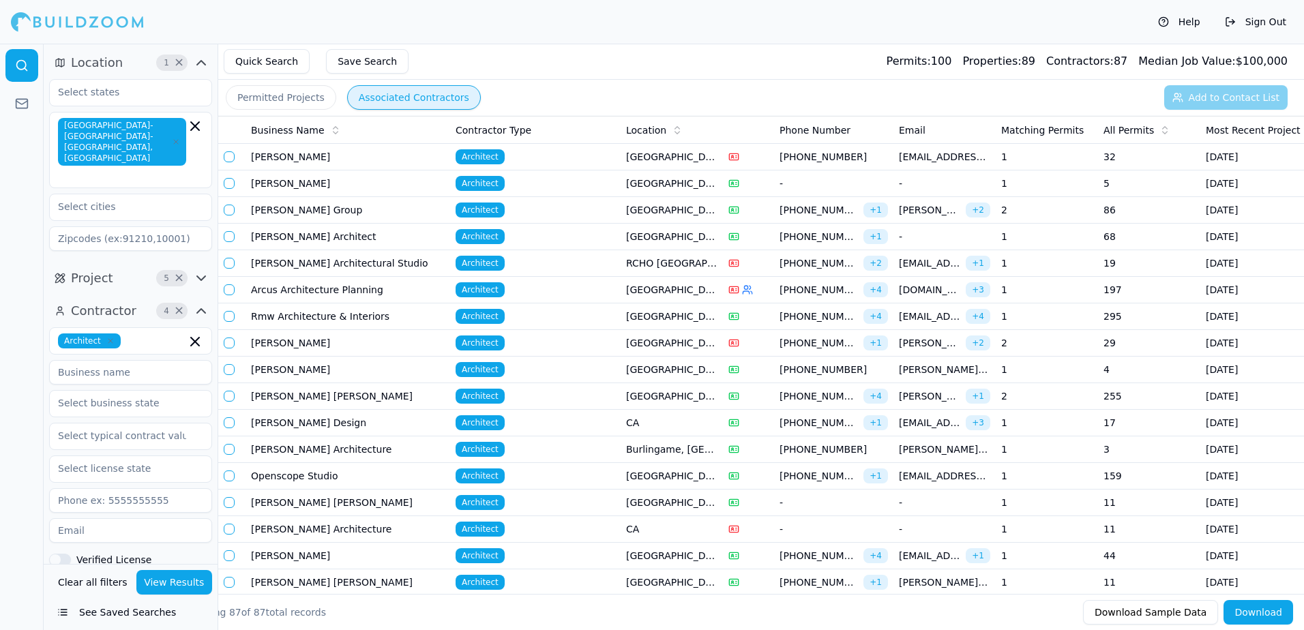
click at [1045, 314] on td "1" at bounding box center [1046, 316] width 102 height 27
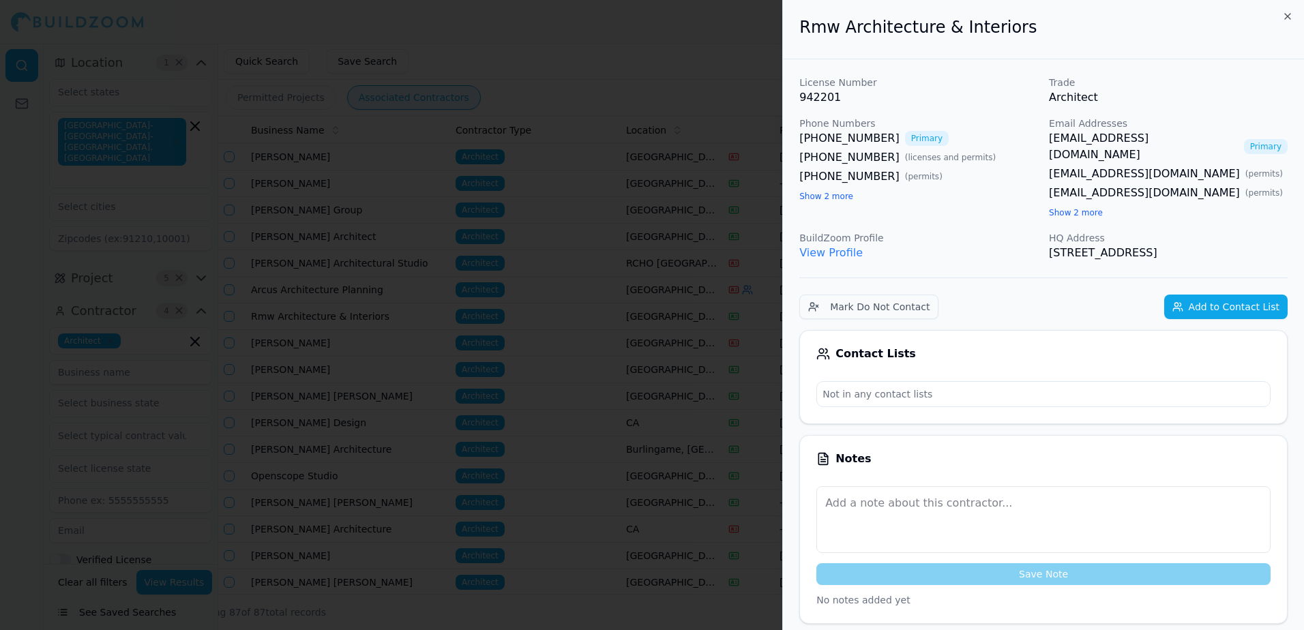
click at [837, 246] on link "View Profile" at bounding box center [830, 252] width 63 height 13
click at [1107, 138] on link "ssilkwood@rmw.com" at bounding box center [1144, 146] width 190 height 33
